Goal: Transaction & Acquisition: Purchase product/service

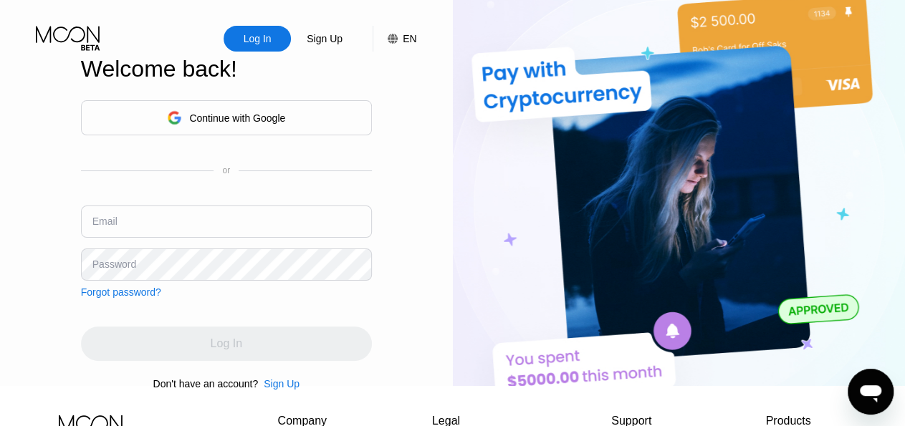
click at [274, 216] on input "text" at bounding box center [226, 222] width 291 height 32
paste input "[EMAIL_ADDRESS][DOMAIN_NAME]"
type input "[EMAIL_ADDRESS][DOMAIN_NAME]"
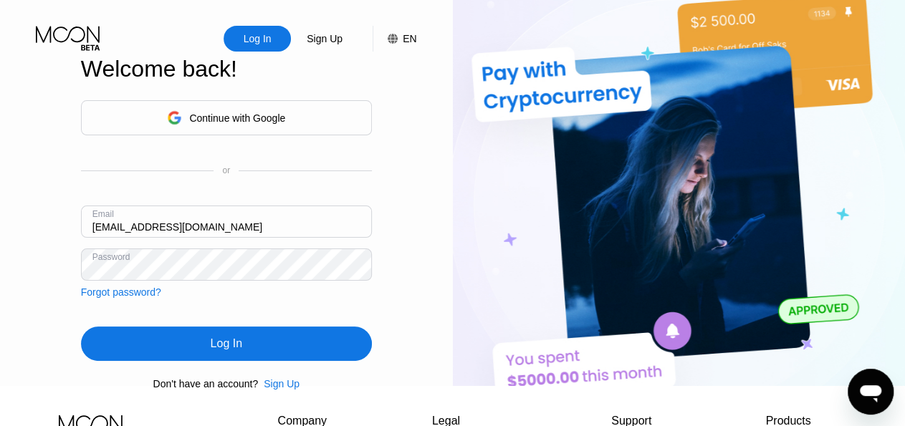
click at [294, 350] on div "Log In" at bounding box center [226, 344] width 291 height 34
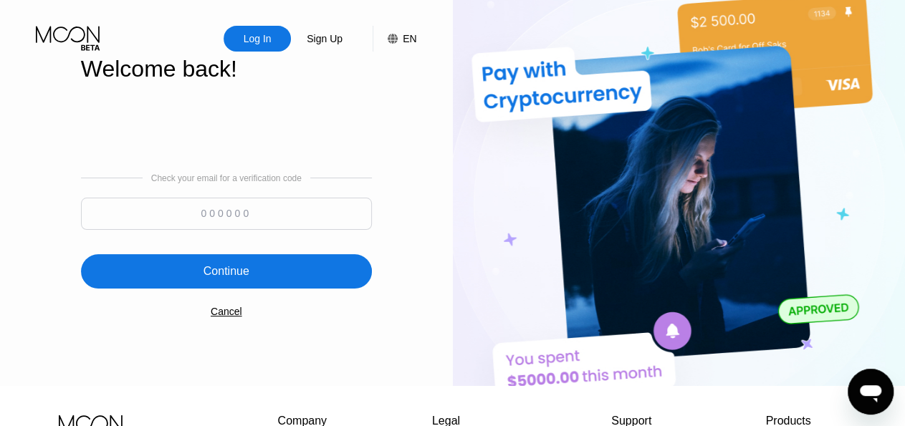
click at [304, 218] on input at bounding box center [226, 214] width 291 height 32
paste input "650817"
type input "650817"
click at [270, 276] on div "Continue" at bounding box center [226, 271] width 291 height 34
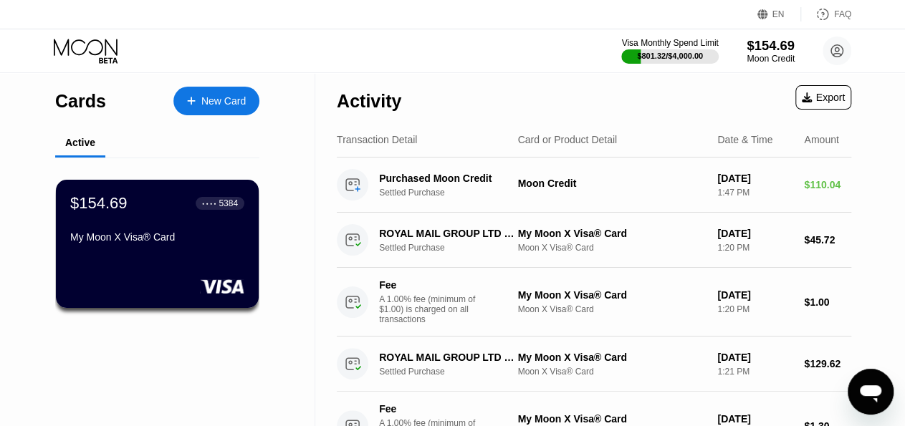
click at [768, 41] on div "$154.69" at bounding box center [770, 45] width 48 height 15
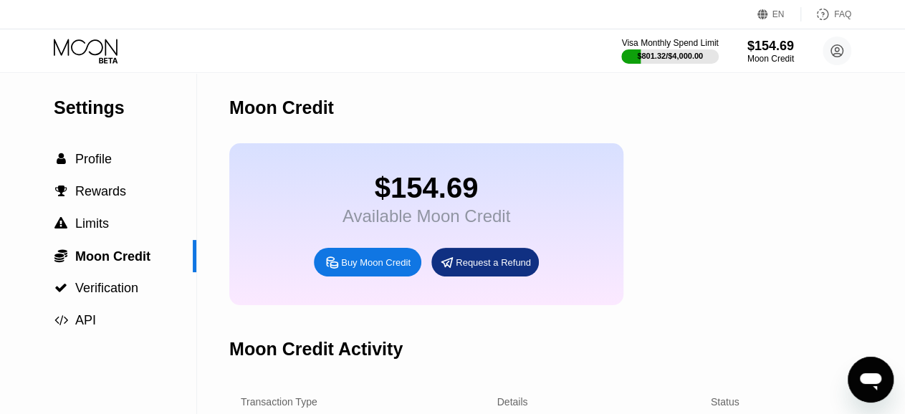
click at [375, 269] on div "Buy Moon Credit" at bounding box center [375, 262] width 69 height 12
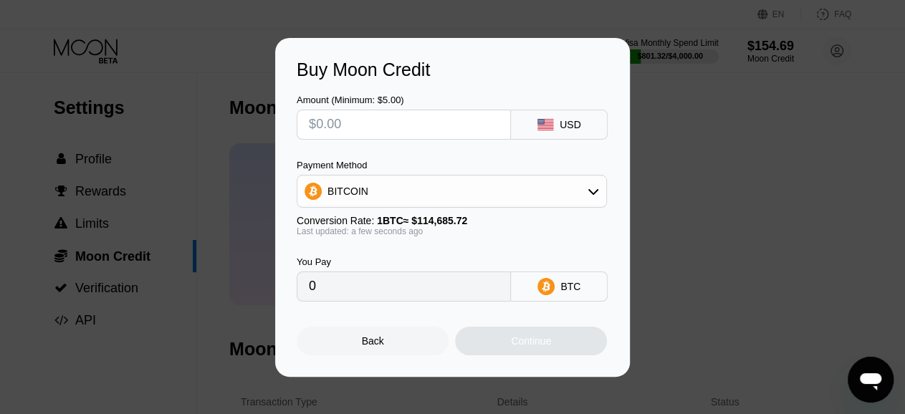
click at [467, 191] on div "BITCOIN" at bounding box center [451, 191] width 309 height 29
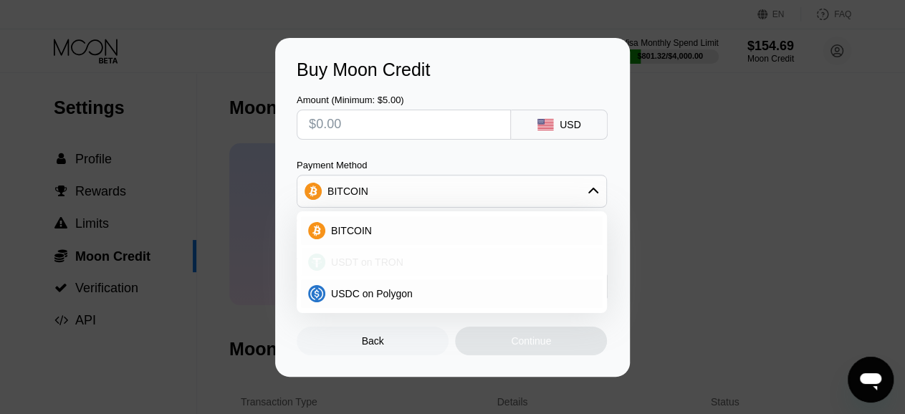
click at [386, 259] on span "USDT on TRON" at bounding box center [367, 261] width 72 height 11
type input "0.00"
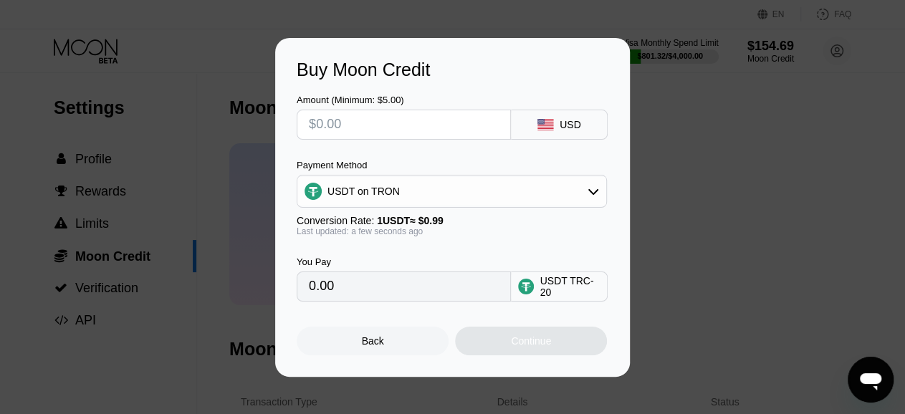
click at [403, 132] on input "text" at bounding box center [404, 124] width 190 height 29
type input "$1"
type input "1.01"
type input "$150"
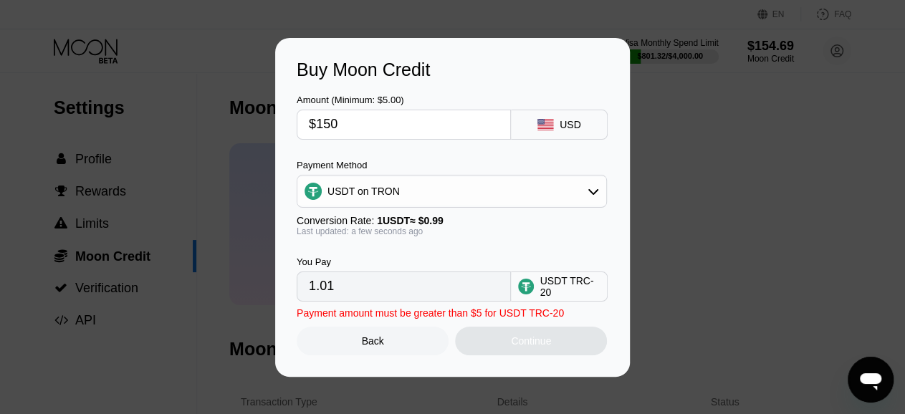
type input "151.52"
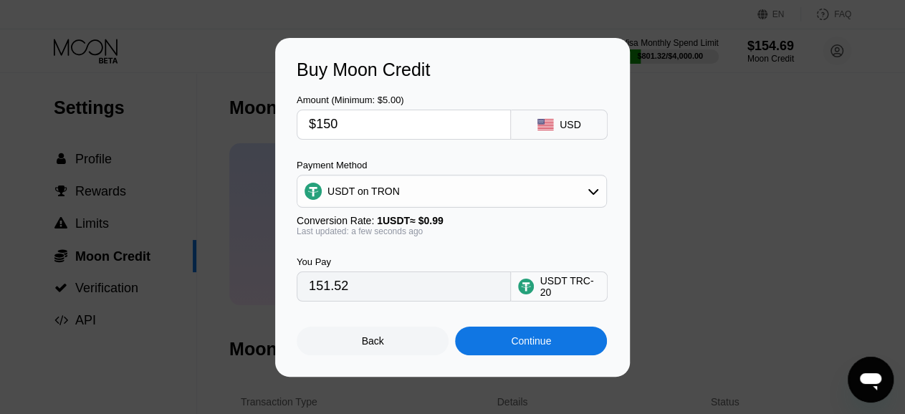
type input "$15"
type input "15.15"
type input "$1"
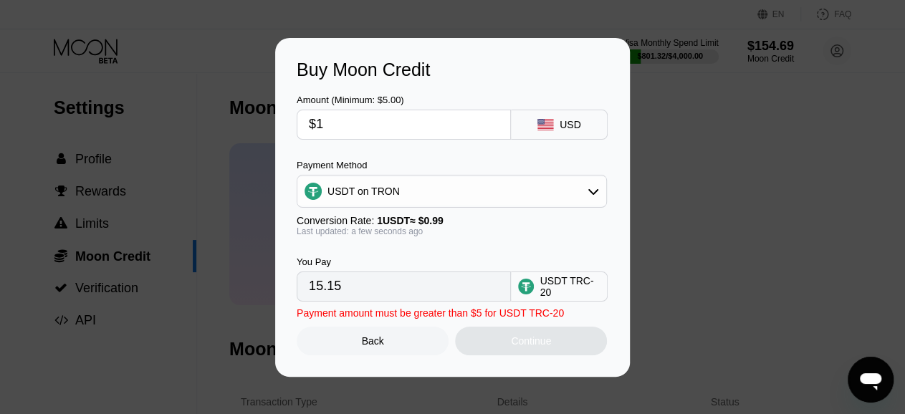
type input "1.01"
type input "0.00"
type input "$200"
type input "202.02"
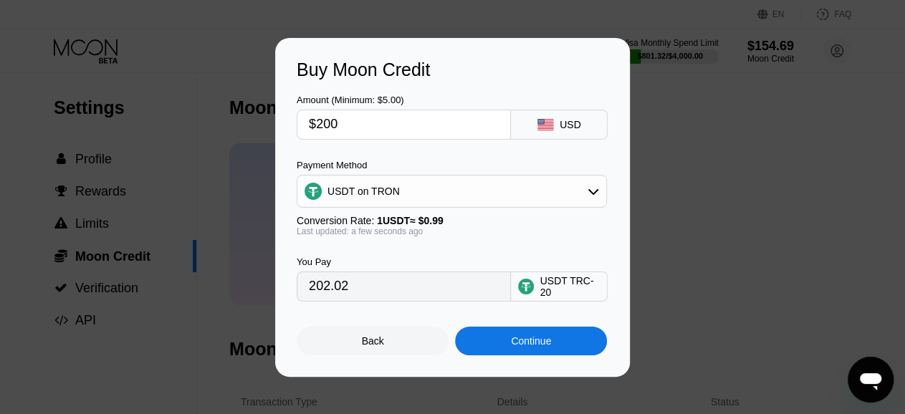
type input "$200"
click at [366, 299] on input "202.02" at bounding box center [404, 286] width 190 height 29
click at [523, 347] on div "Continue" at bounding box center [531, 340] width 40 height 11
click at [518, 339] on div "Continue" at bounding box center [531, 340] width 40 height 11
click at [383, 353] on div "Back" at bounding box center [373, 341] width 152 height 29
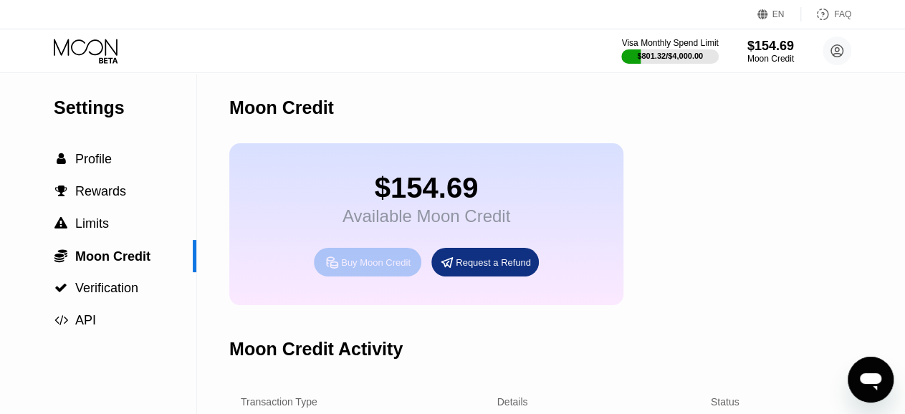
click at [368, 269] on div "Buy Moon Credit" at bounding box center [375, 262] width 69 height 12
type input "202.02"
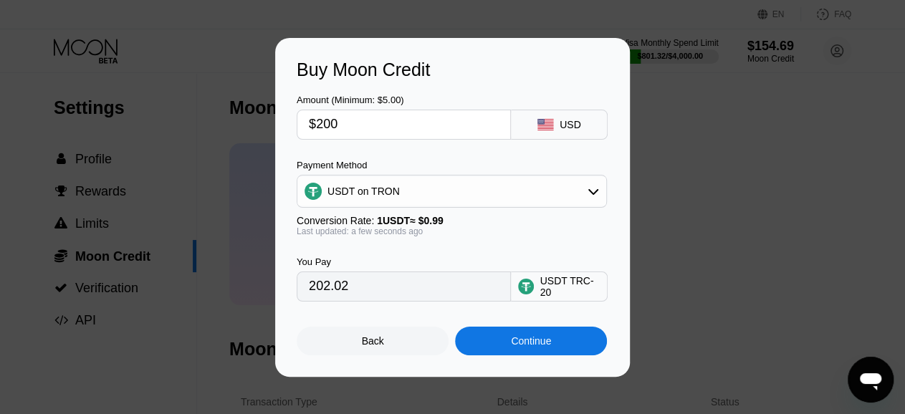
click at [508, 343] on div "Continue" at bounding box center [531, 341] width 152 height 29
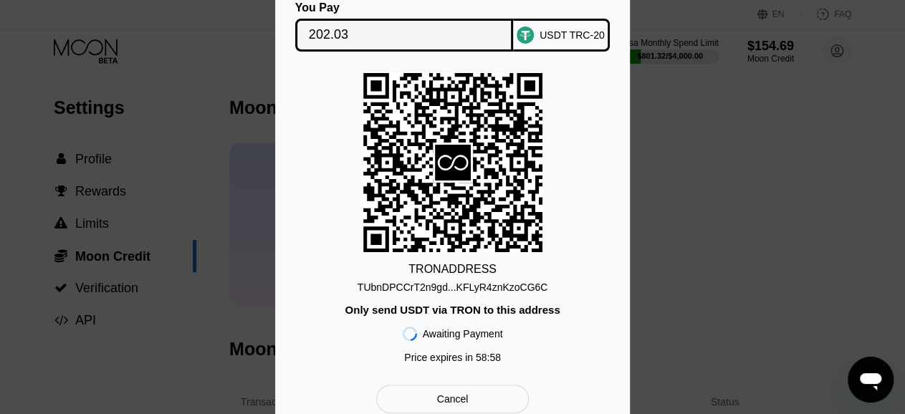
click at [475, 287] on div "TUbnDPCCrT2n9gd...KFLyR4znKzoCG6C" at bounding box center [452, 286] width 191 height 11
click at [383, 12] on div "You Pay 202.03" at bounding box center [404, 26] width 218 height 50
click at [406, 28] on input "202.03" at bounding box center [404, 35] width 191 height 29
click at [357, 314] on div "Only send USDT via TRON to this address" at bounding box center [452, 310] width 215 height 12
